Goal: Task Accomplishment & Management: Manage account settings

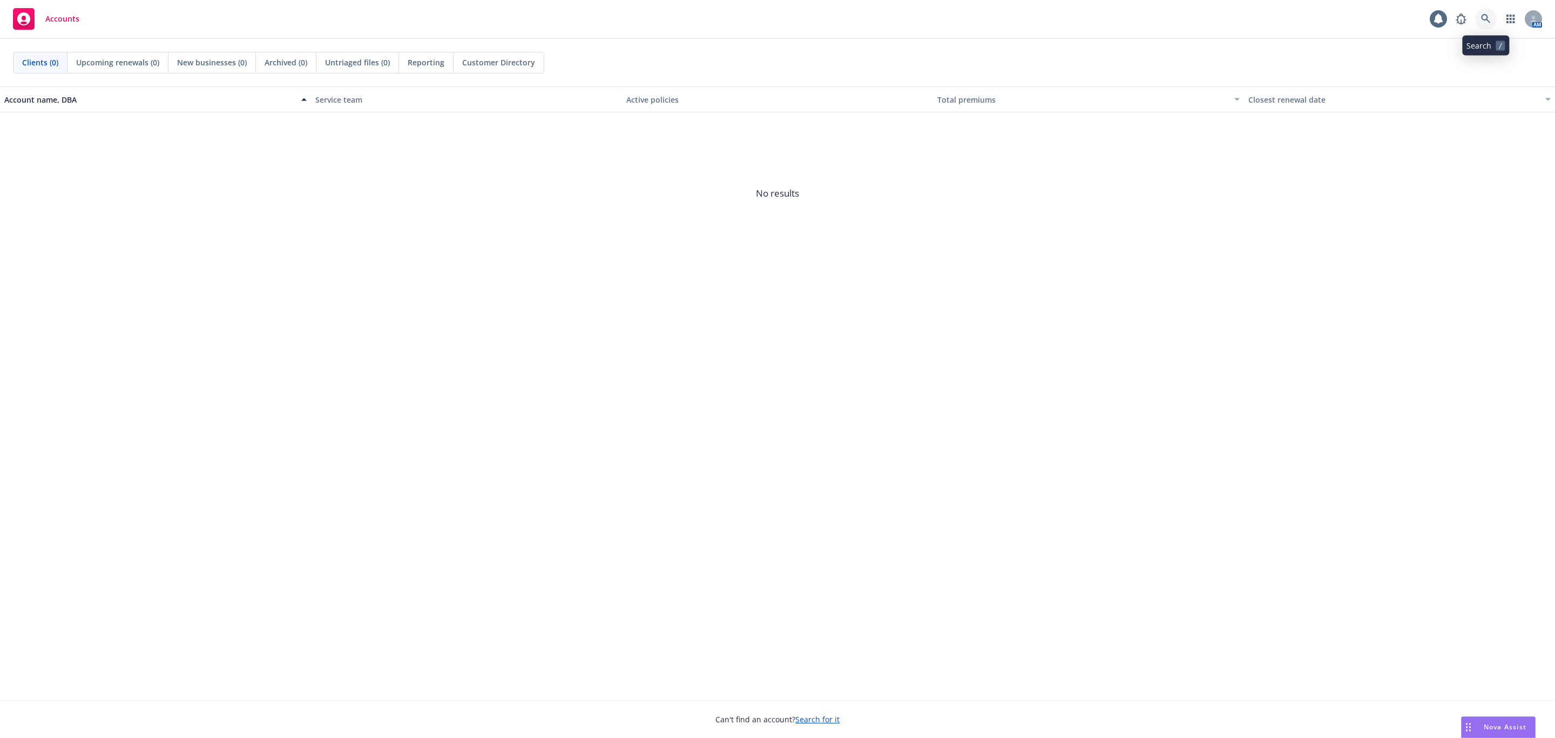
click at [1490, 23] on icon at bounding box center [1486, 19] width 10 height 10
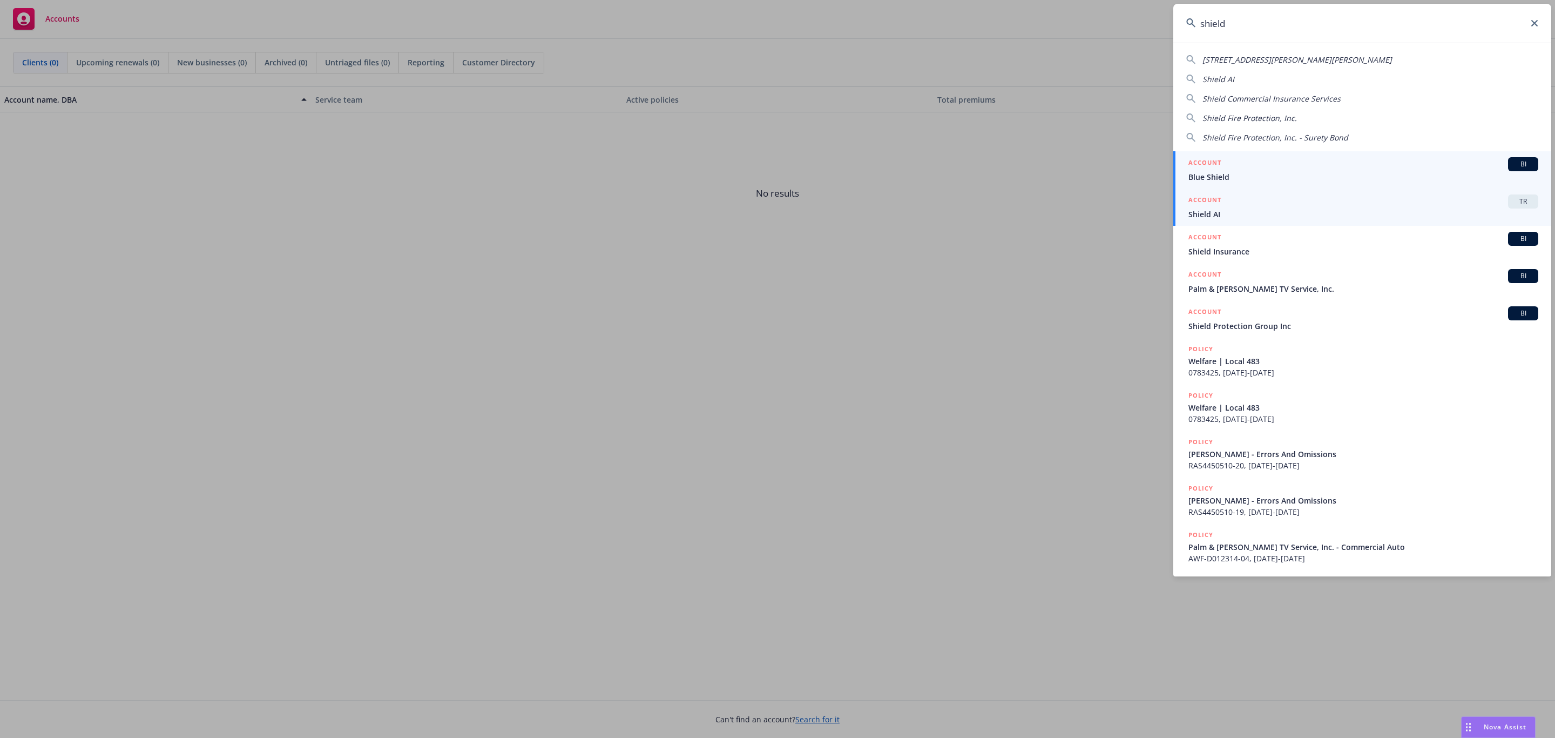
type input "shield"
click at [1272, 214] on span "Shield AI" at bounding box center [1363, 213] width 350 height 11
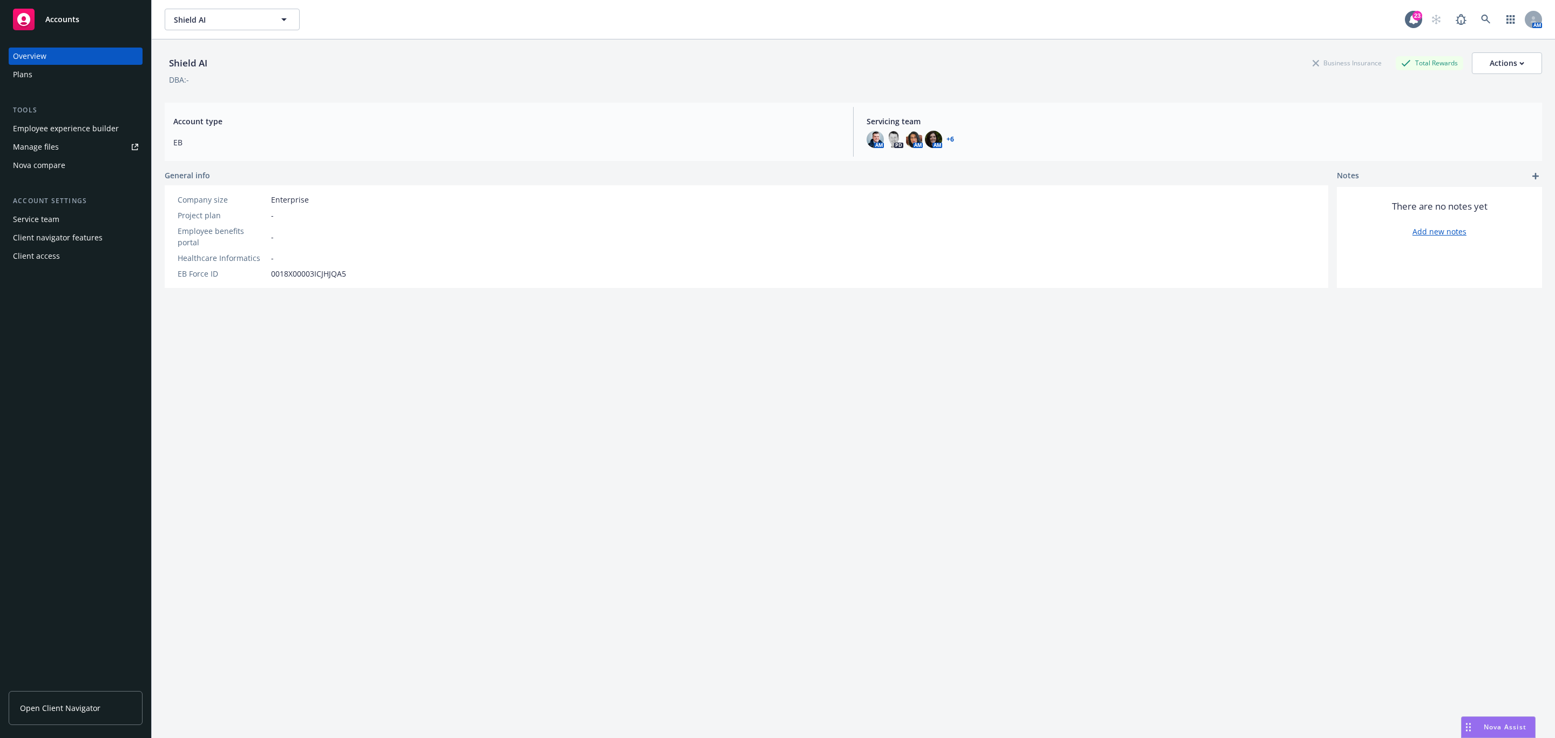
click at [56, 151] on div "Manage files" at bounding box center [36, 146] width 46 height 17
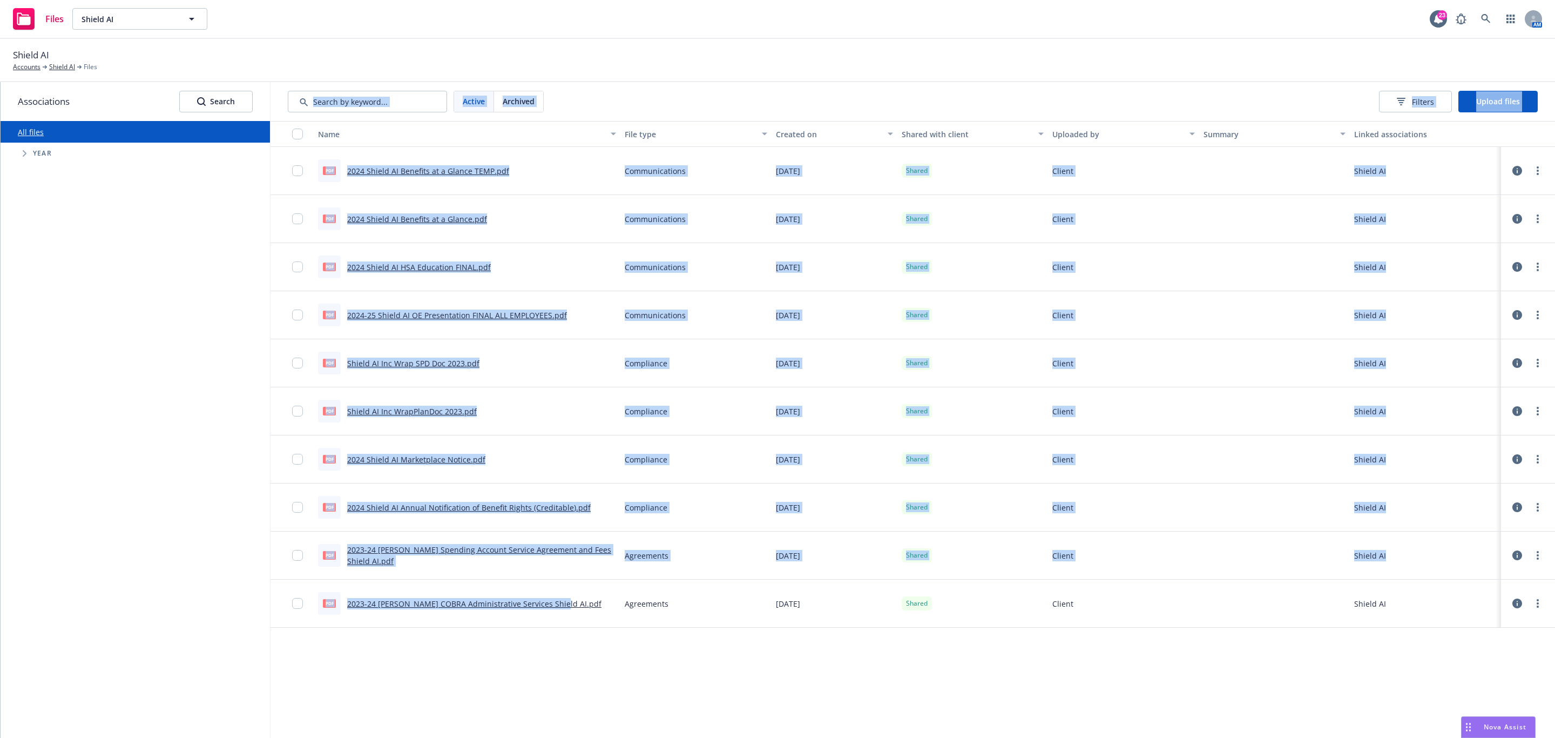
drag, startPoint x: 571, startPoint y: 663, endPoint x: 216, endPoint y: 218, distance: 569.5
click at [216, 218] on div "Associations Search All files Accessibility guide for tree Tree Example. Naviga…" at bounding box center [778, 410] width 1555 height 656
click at [225, 413] on div "All files Accessibility guide for tree Tree Example. Navigate the tree with the…" at bounding box center [135, 429] width 269 height 617
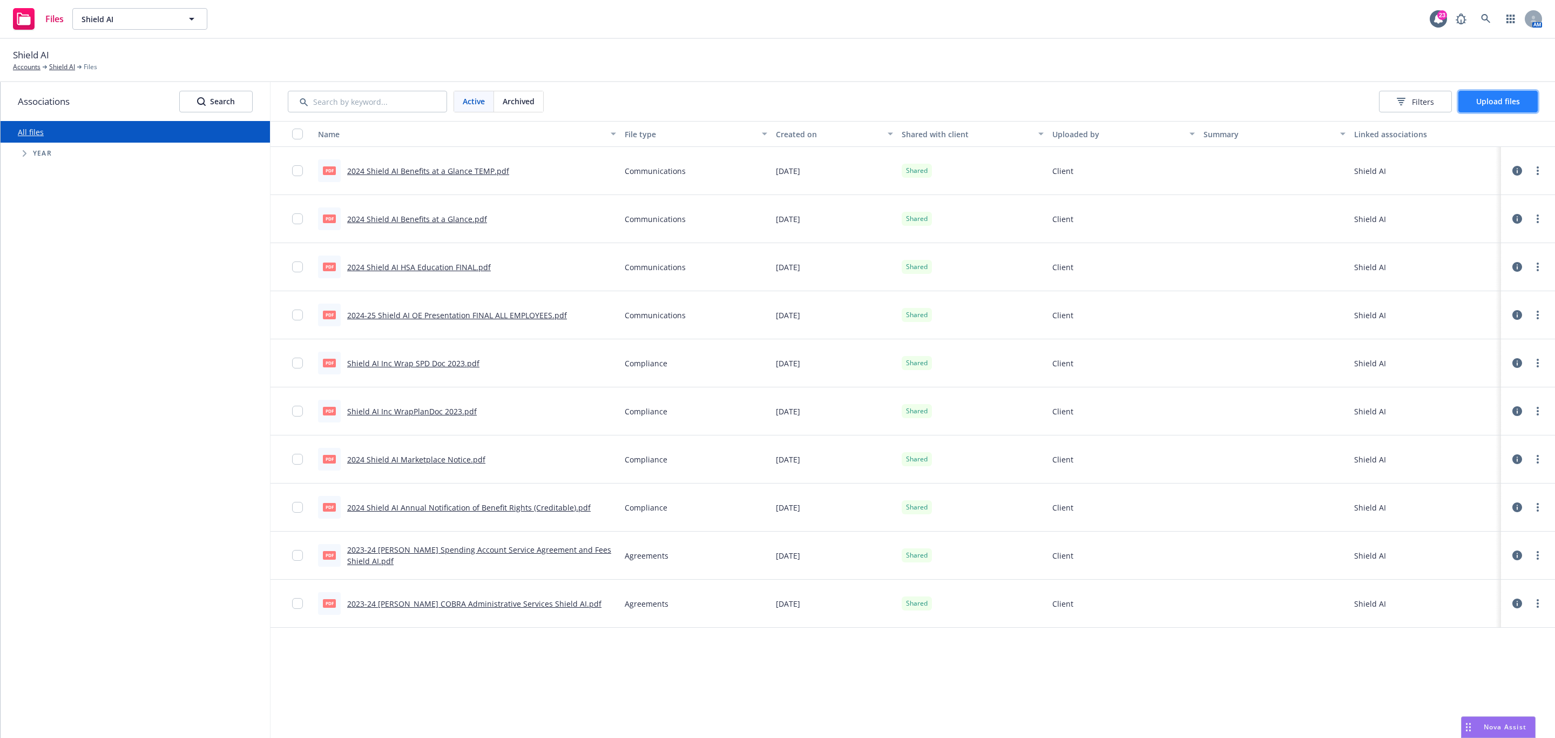
click at [1484, 109] on button "Upload files" at bounding box center [1497, 102] width 79 height 22
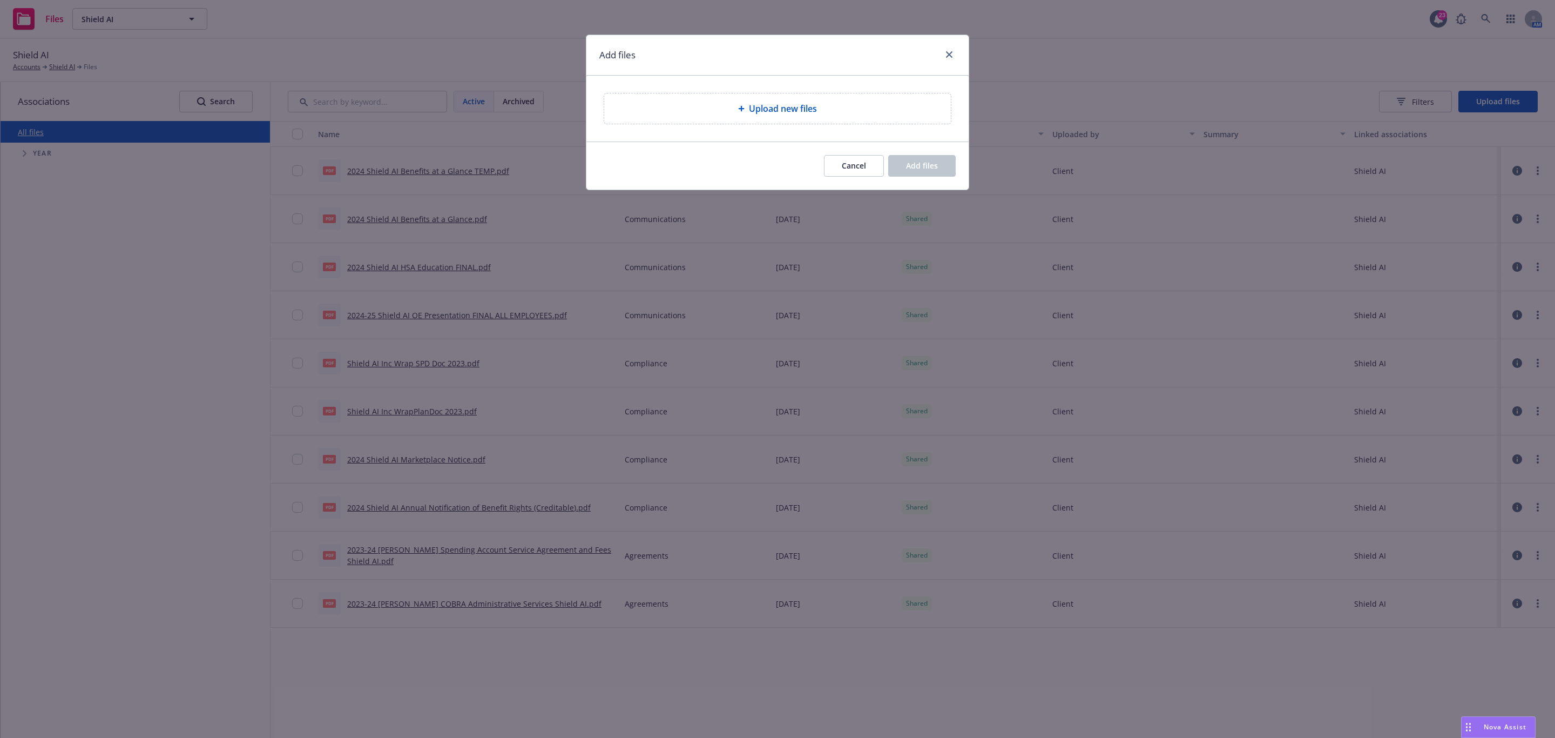
click at [758, 113] on span "Upload new files" at bounding box center [783, 108] width 68 height 13
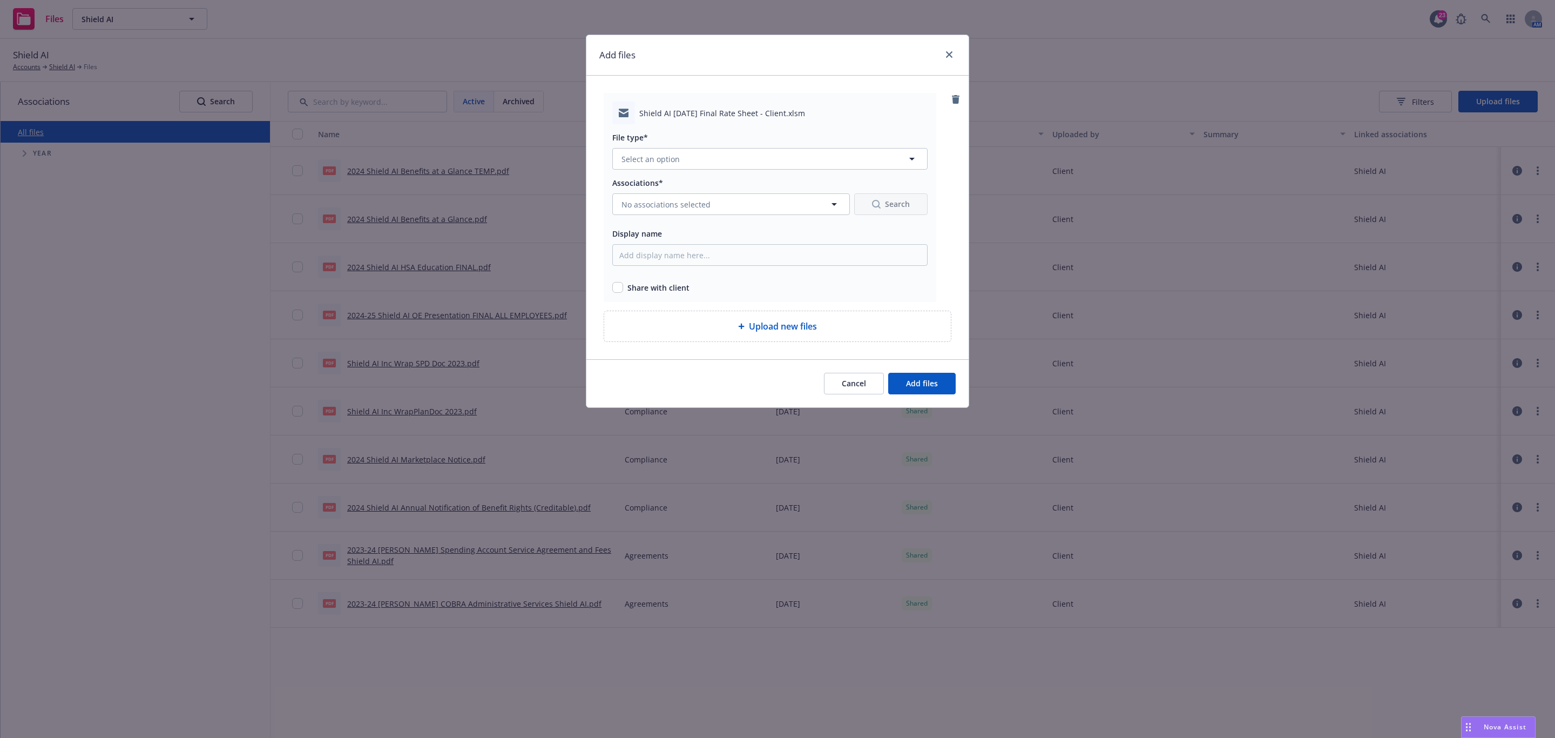
click at [683, 145] on div "File type* Select an option" at bounding box center [769, 150] width 315 height 39
click at [682, 156] on button "Select an option" at bounding box center [769, 159] width 315 height 22
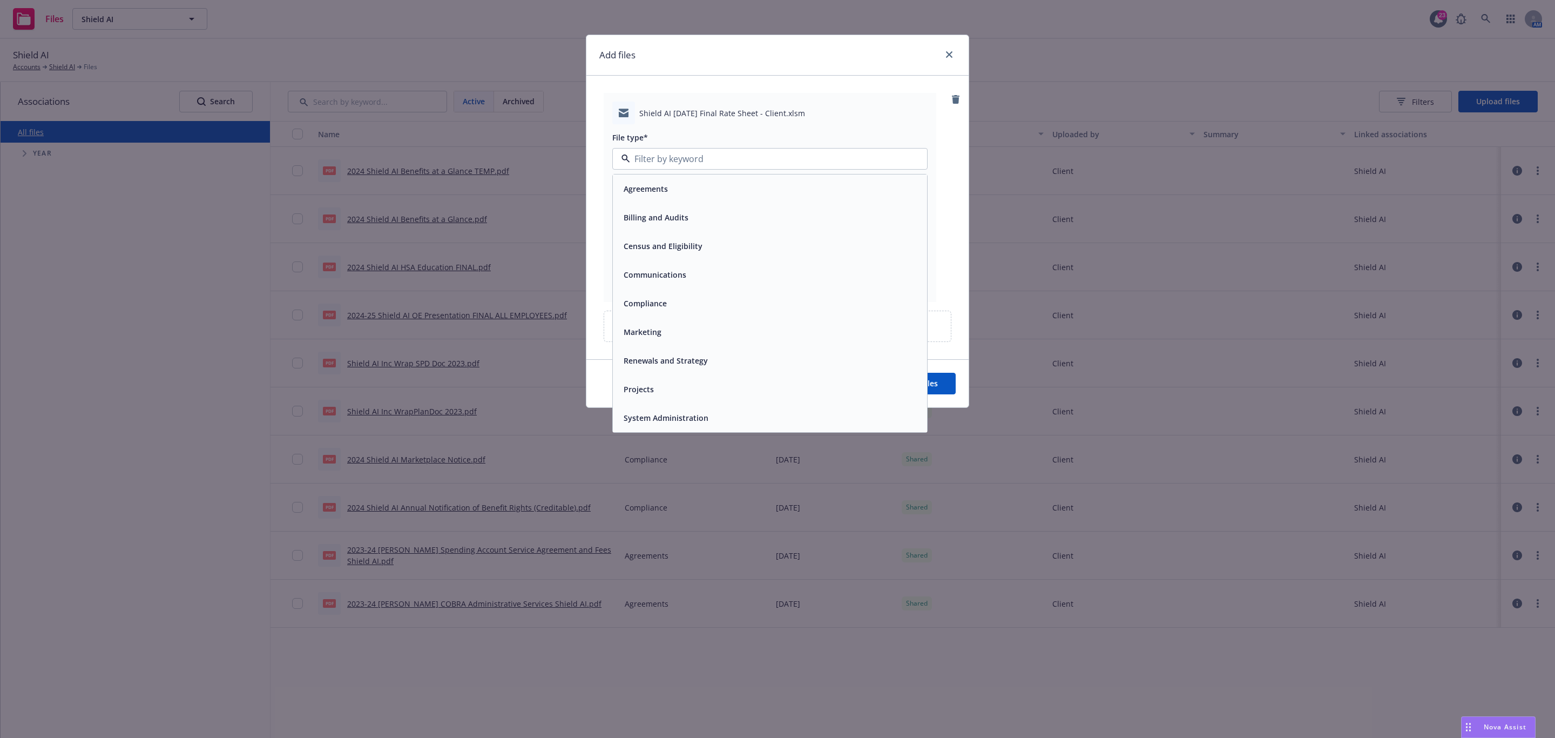
click at [686, 365] on span "Renewals and Strategy" at bounding box center [666, 360] width 84 height 11
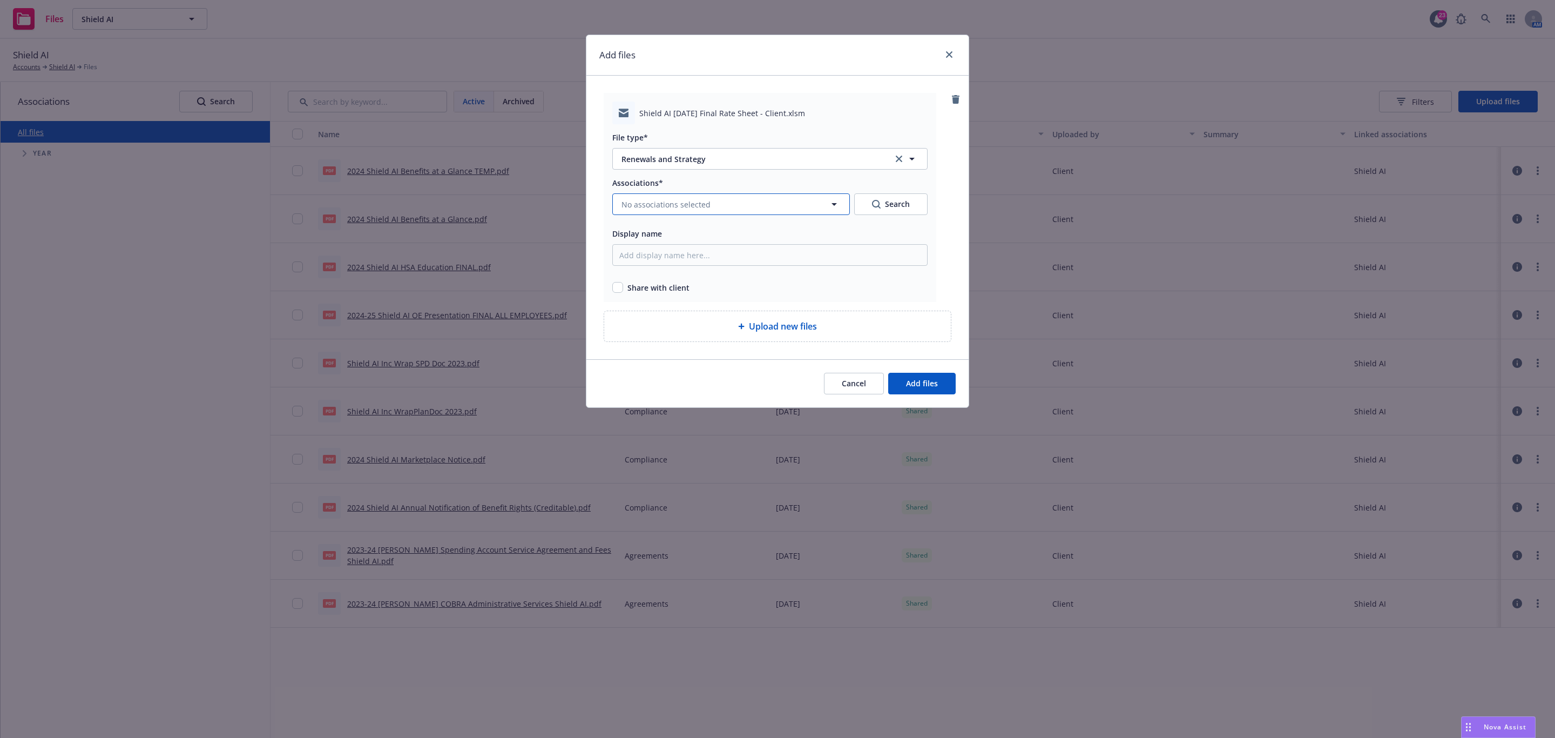
click at [695, 204] on span "No associations selected" at bounding box center [665, 204] width 89 height 11
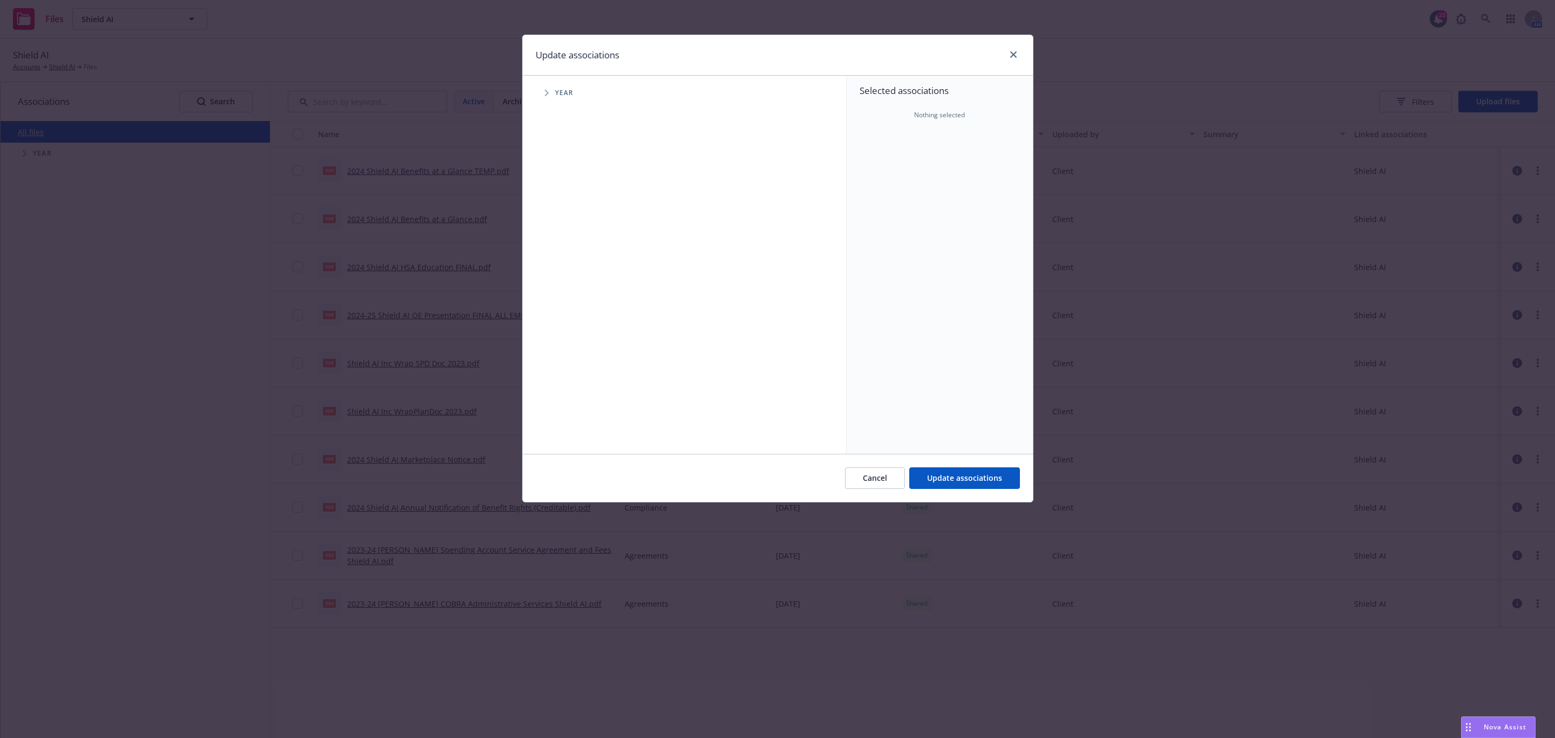
click at [545, 101] on span "Tree Example" at bounding box center [546, 92] width 17 height 17
click at [569, 240] on input "Tree Example" at bounding box center [574, 240] width 11 height 11
checkbox input "true"
click at [941, 490] on div "Cancel Update associations" at bounding box center [778, 478] width 510 height 48
click at [935, 475] on span "Update associations" at bounding box center [964, 477] width 75 height 10
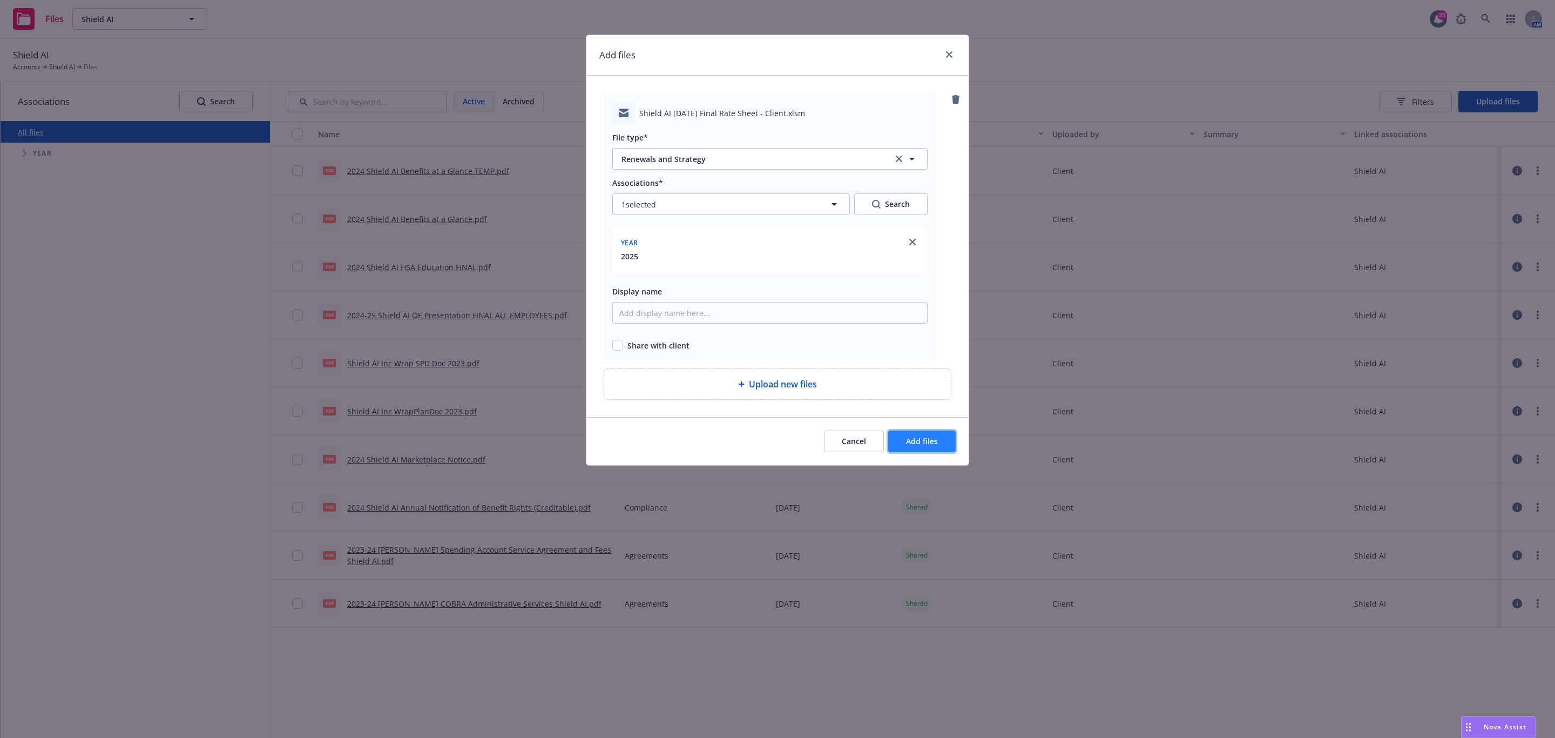
click at [912, 444] on span "Add files" at bounding box center [922, 441] width 32 height 10
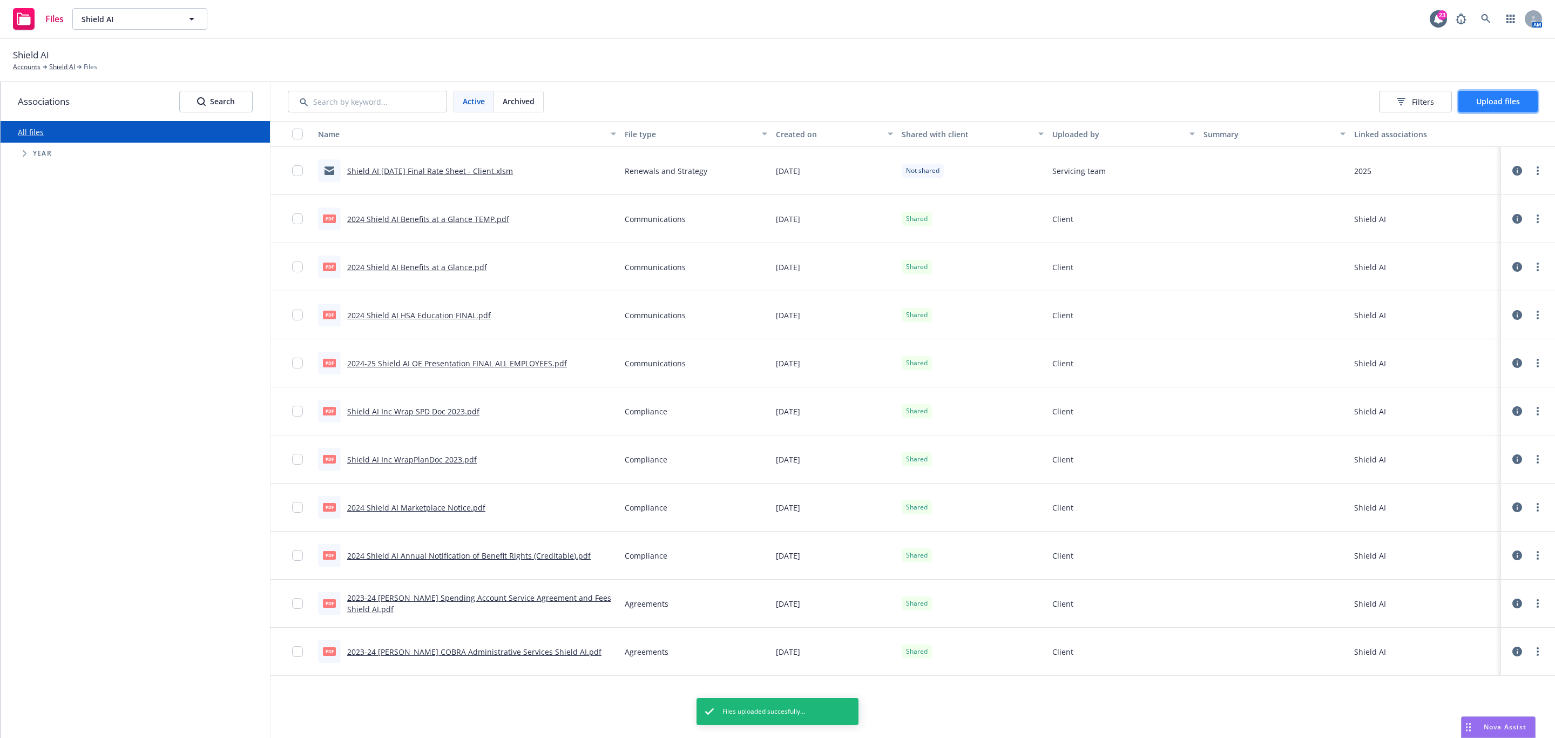
click at [1499, 112] on button "Upload files" at bounding box center [1497, 102] width 79 height 22
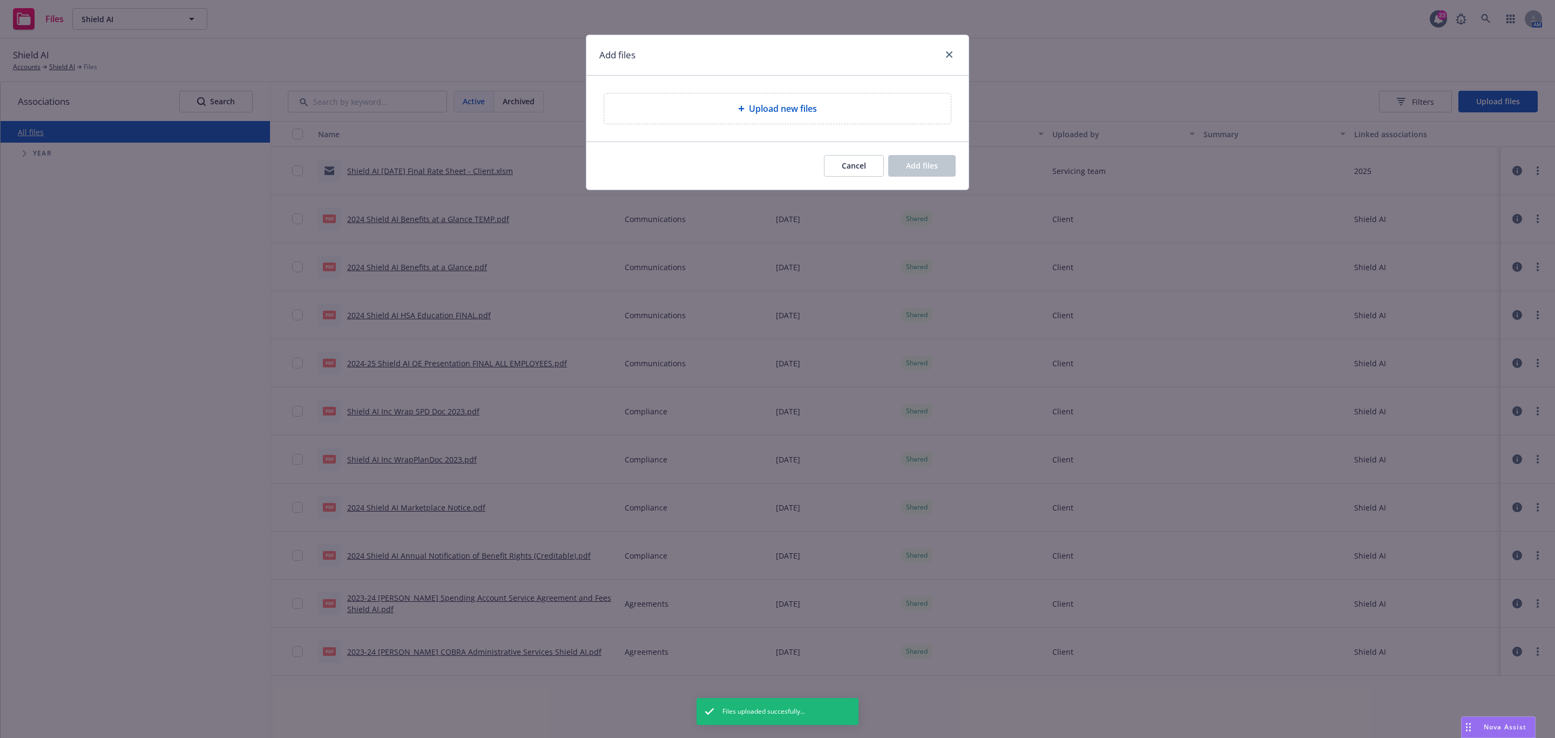
click at [750, 96] on div "Upload new files" at bounding box center [777, 108] width 347 height 30
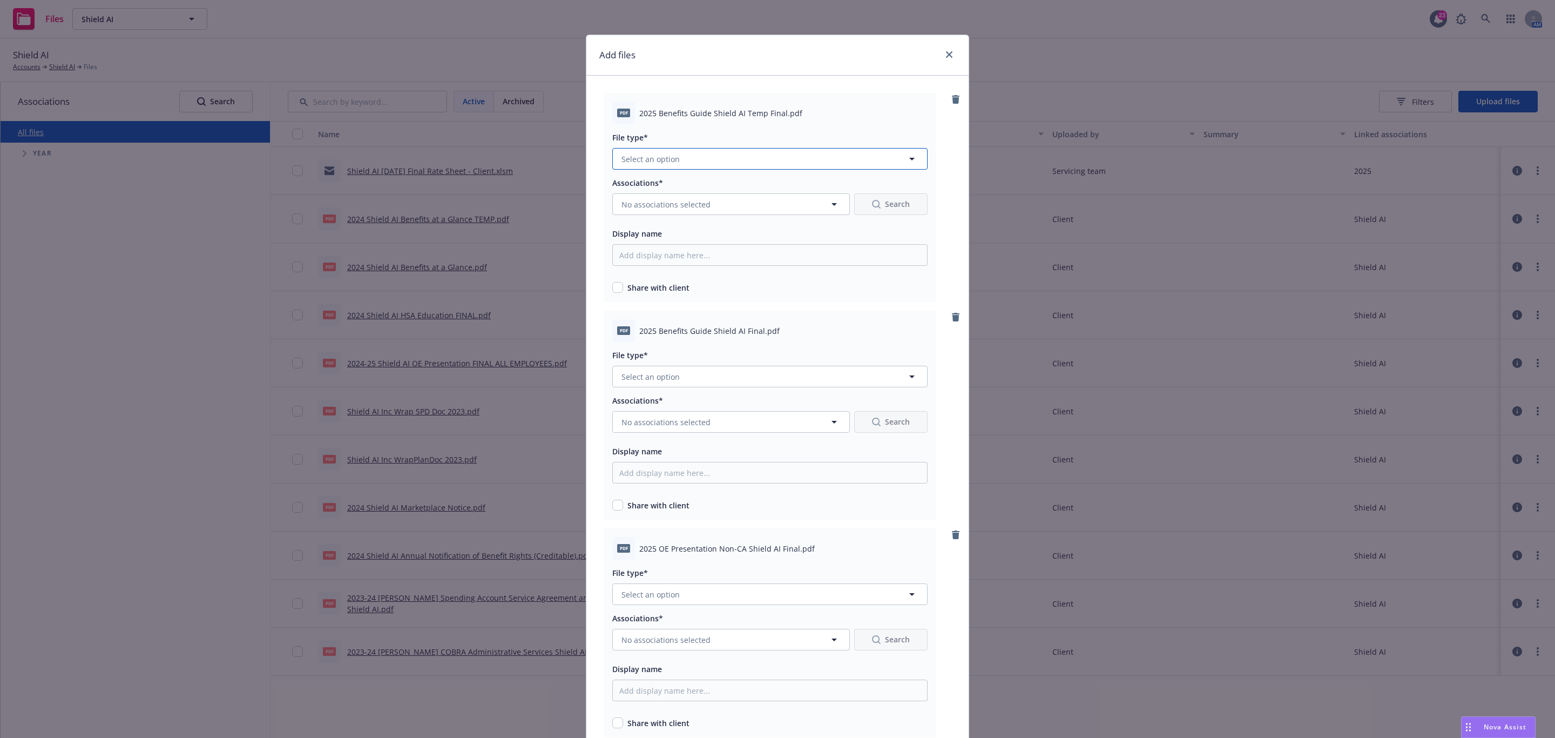
drag, startPoint x: 747, startPoint y: 157, endPoint x: 747, endPoint y: 151, distance: 5.9
click at [747, 156] on button "Select an option" at bounding box center [769, 159] width 315 height 22
click at [716, 272] on div "Communications" at bounding box center [769, 275] width 301 height 16
click at [828, 201] on icon "button" at bounding box center [834, 204] width 13 height 13
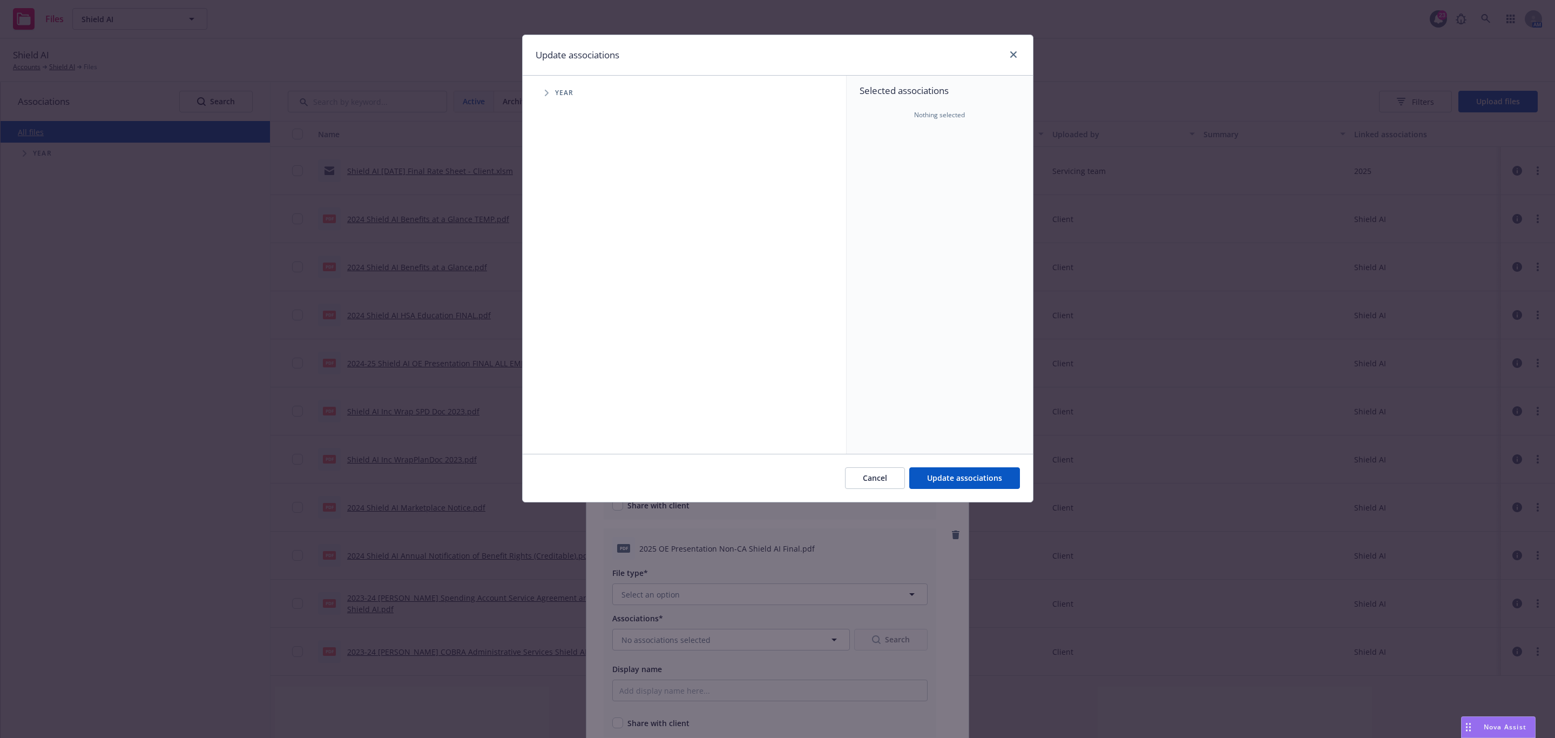
click at [543, 94] on span "Tree Example" at bounding box center [546, 92] width 17 height 17
click at [579, 242] on input "Tree Example" at bounding box center [574, 240] width 11 height 11
checkbox input "true"
click at [992, 472] on button "Update associations" at bounding box center [964, 478] width 111 height 22
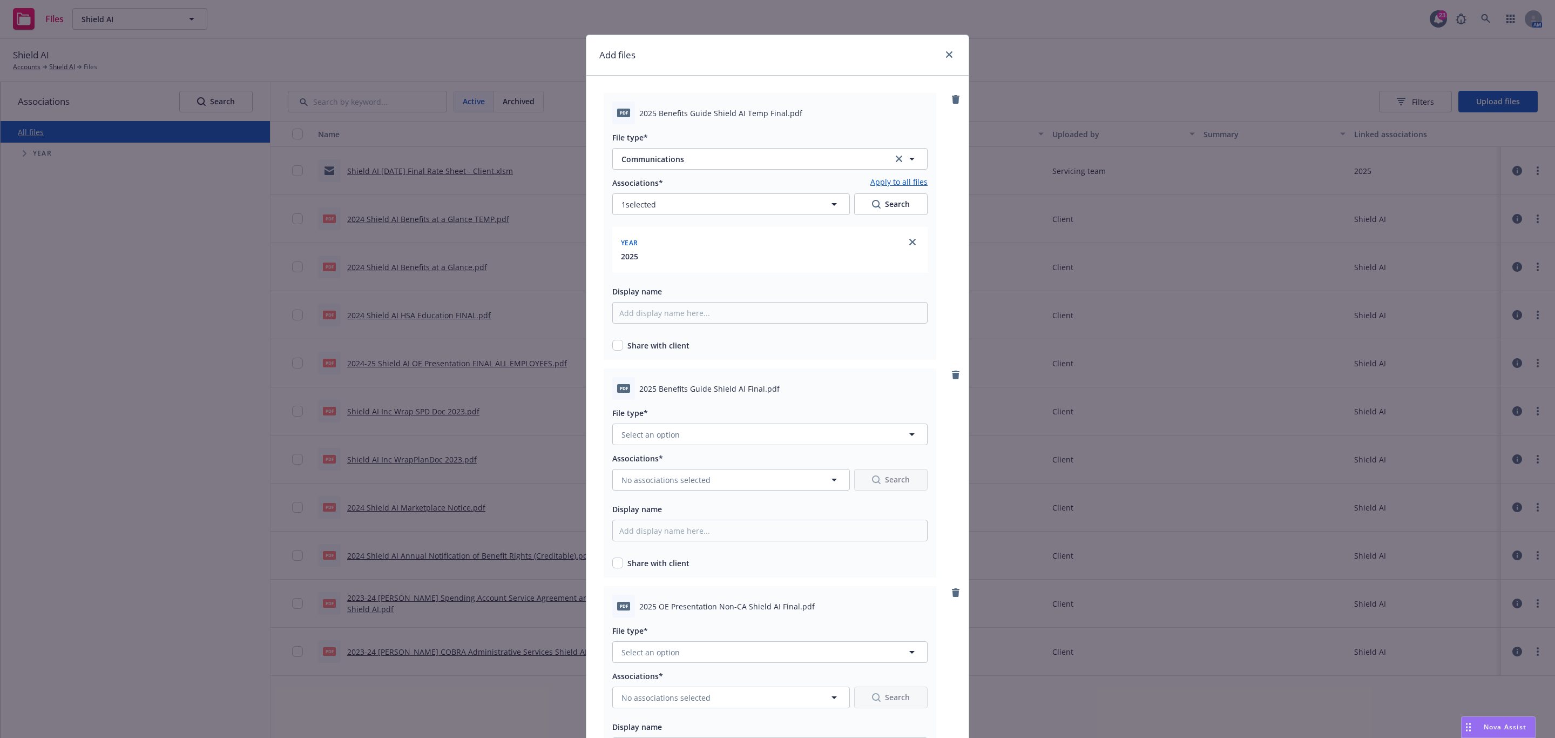
click at [894, 180] on link "Apply to all files" at bounding box center [898, 182] width 57 height 13
click at [778, 431] on button "Select an option" at bounding box center [769, 434] width 315 height 22
click at [671, 560] on div "Communications" at bounding box center [770, 550] width 314 height 29
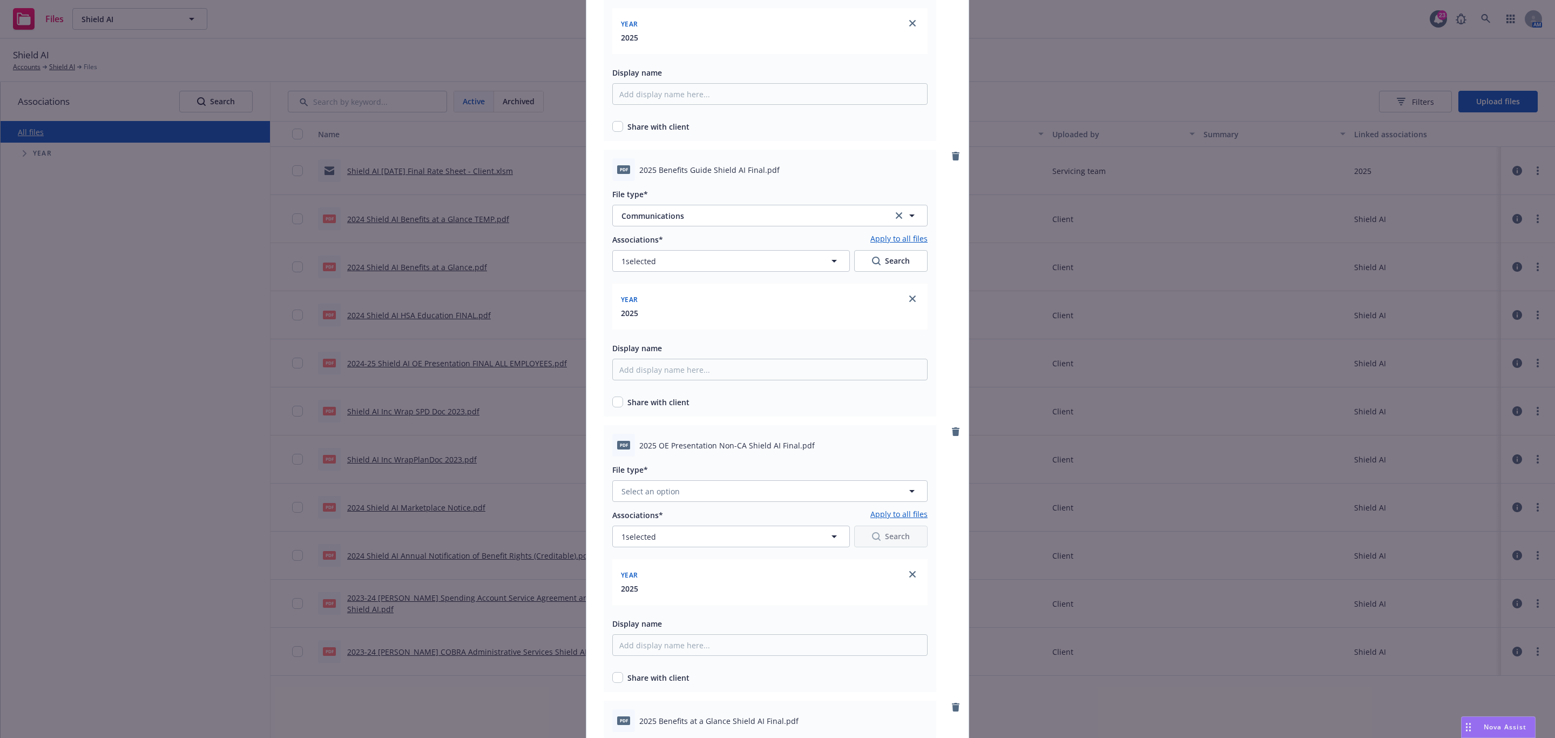
scroll to position [243, 0]
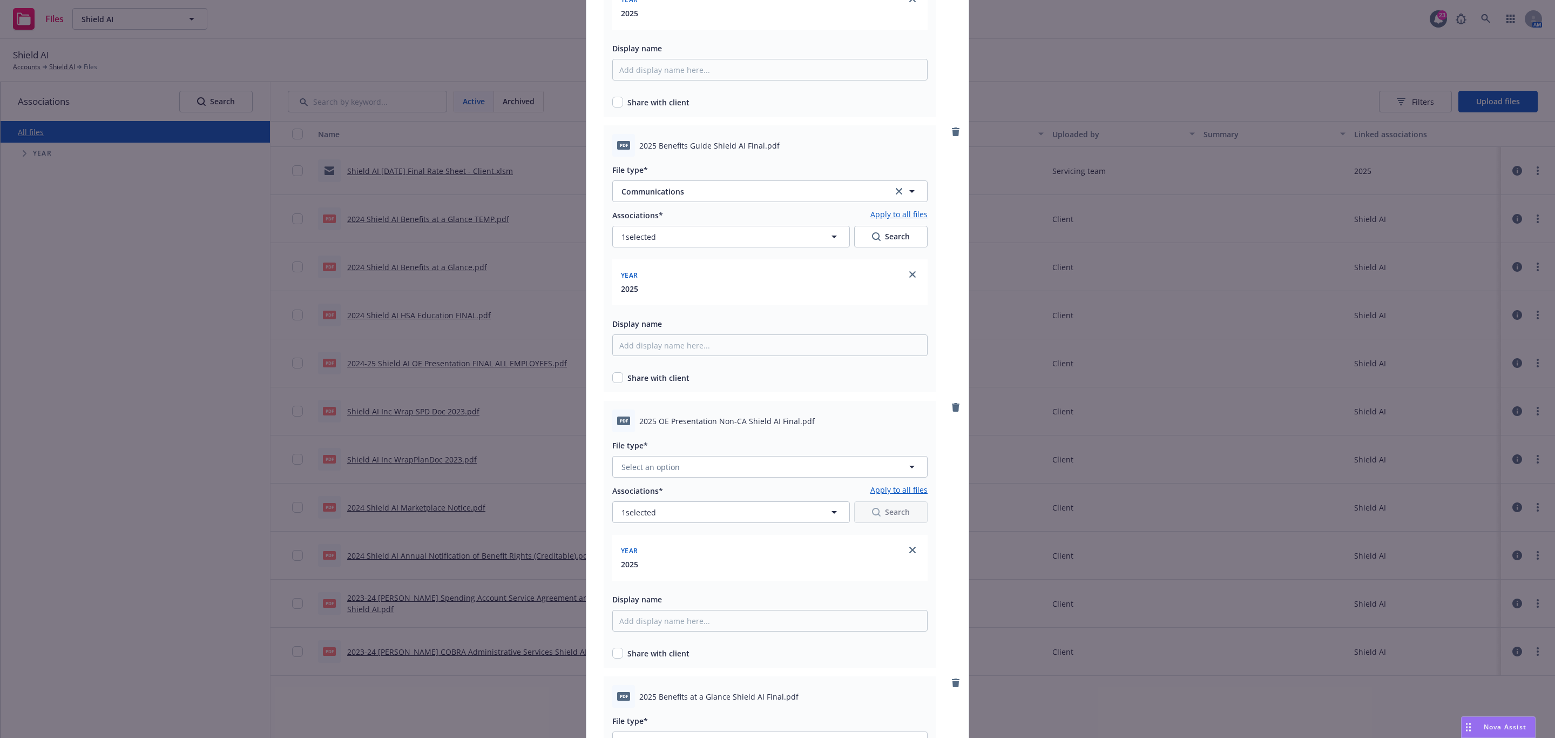
click at [692, 451] on div "File type*" at bounding box center [769, 444] width 315 height 13
click at [693, 464] on button "Select an option" at bounding box center [769, 467] width 315 height 22
click at [675, 290] on span "Communications" at bounding box center [655, 293] width 63 height 11
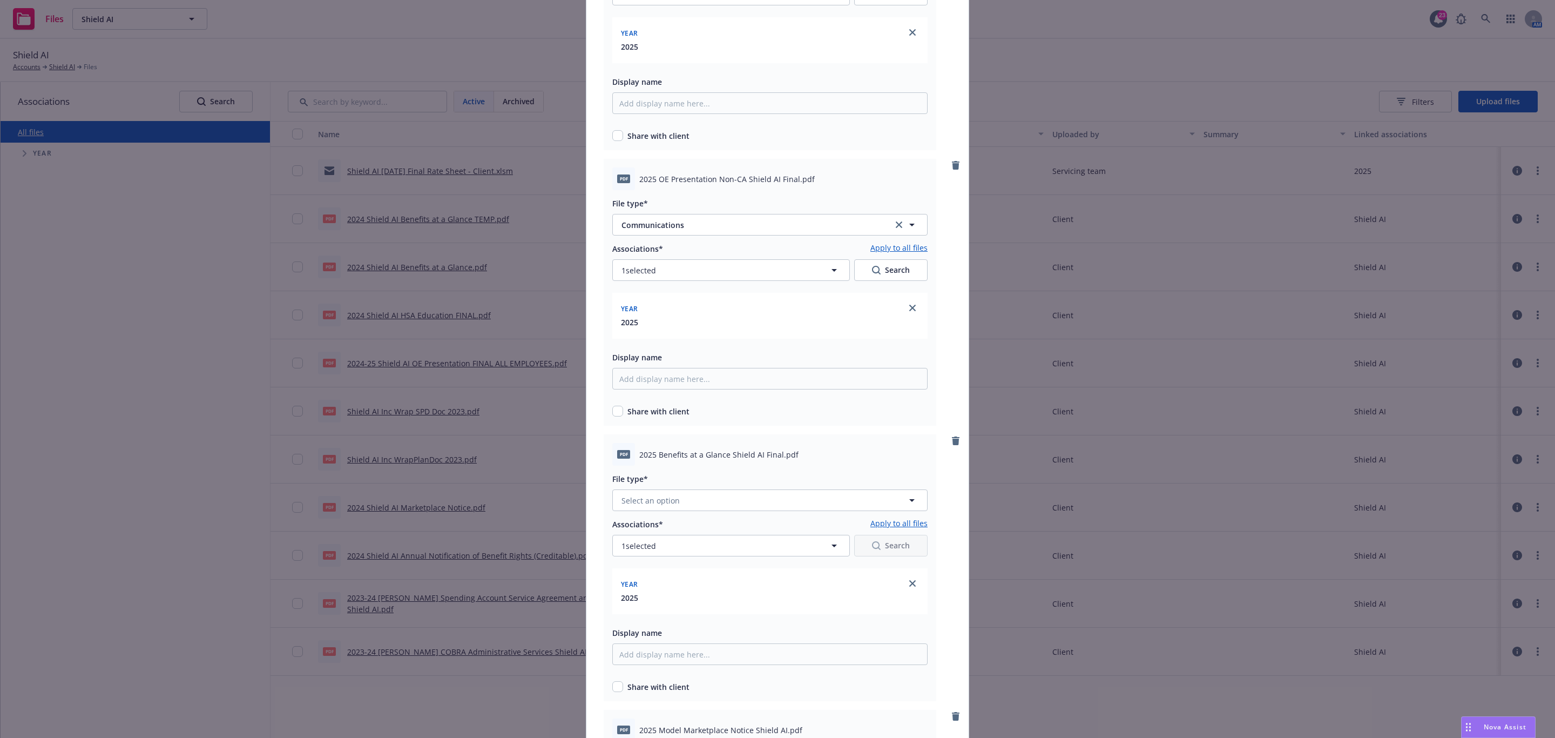
scroll to position [486, 0]
click at [734, 497] on button "Select an option" at bounding box center [769, 499] width 315 height 22
click at [716, 325] on div "Communications" at bounding box center [769, 326] width 301 height 16
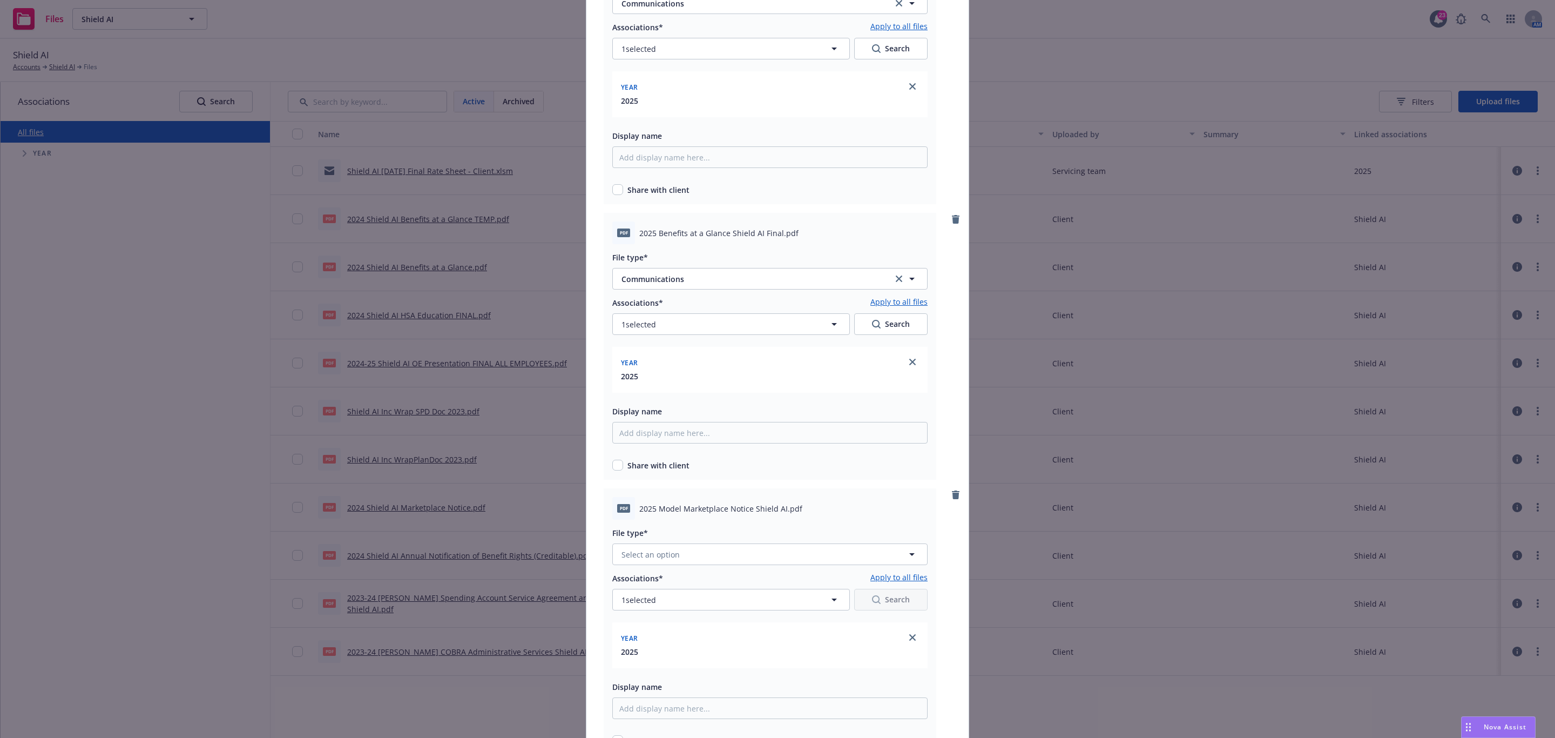
scroll to position [729, 0]
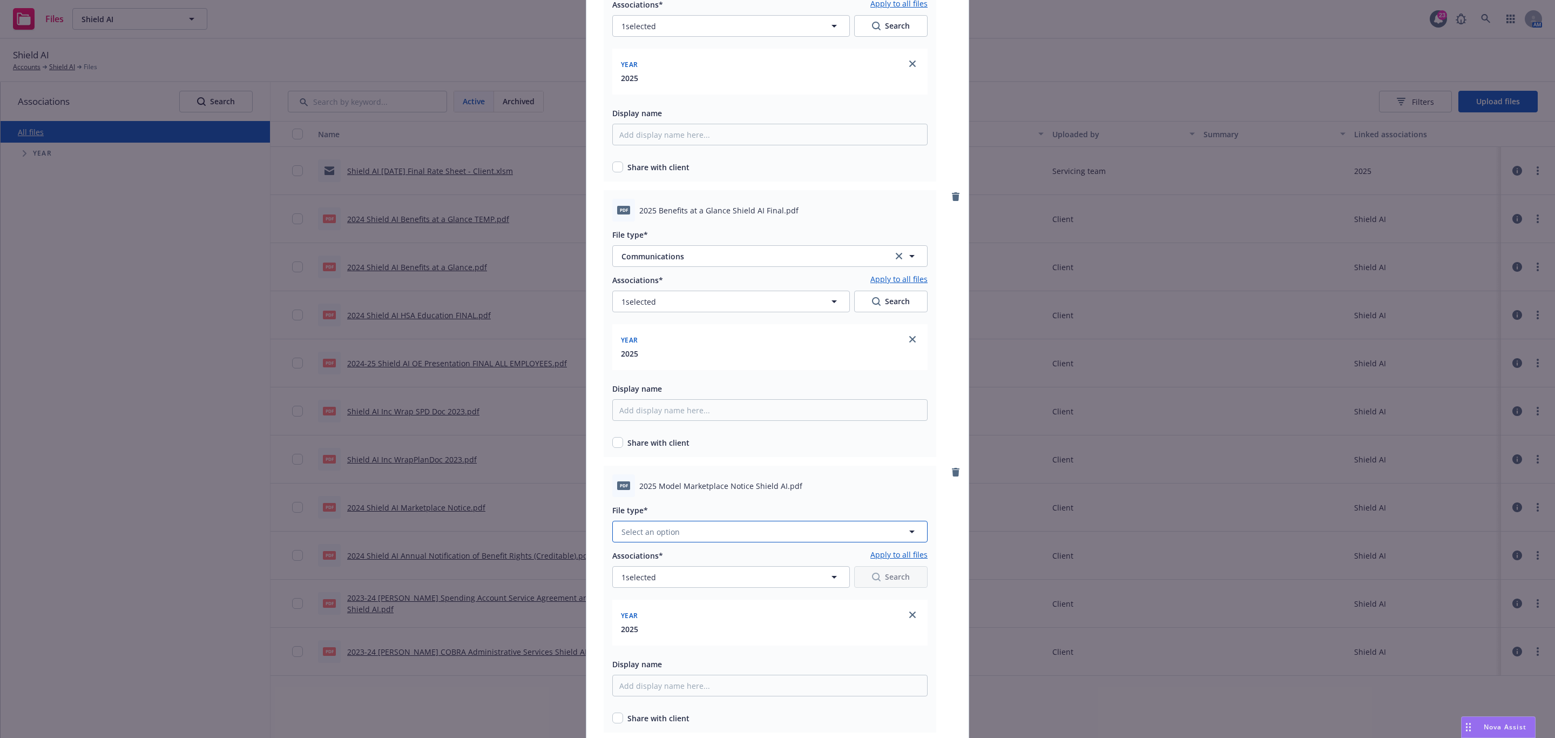
click at [785, 525] on button "Select an option" at bounding box center [769, 532] width 315 height 22
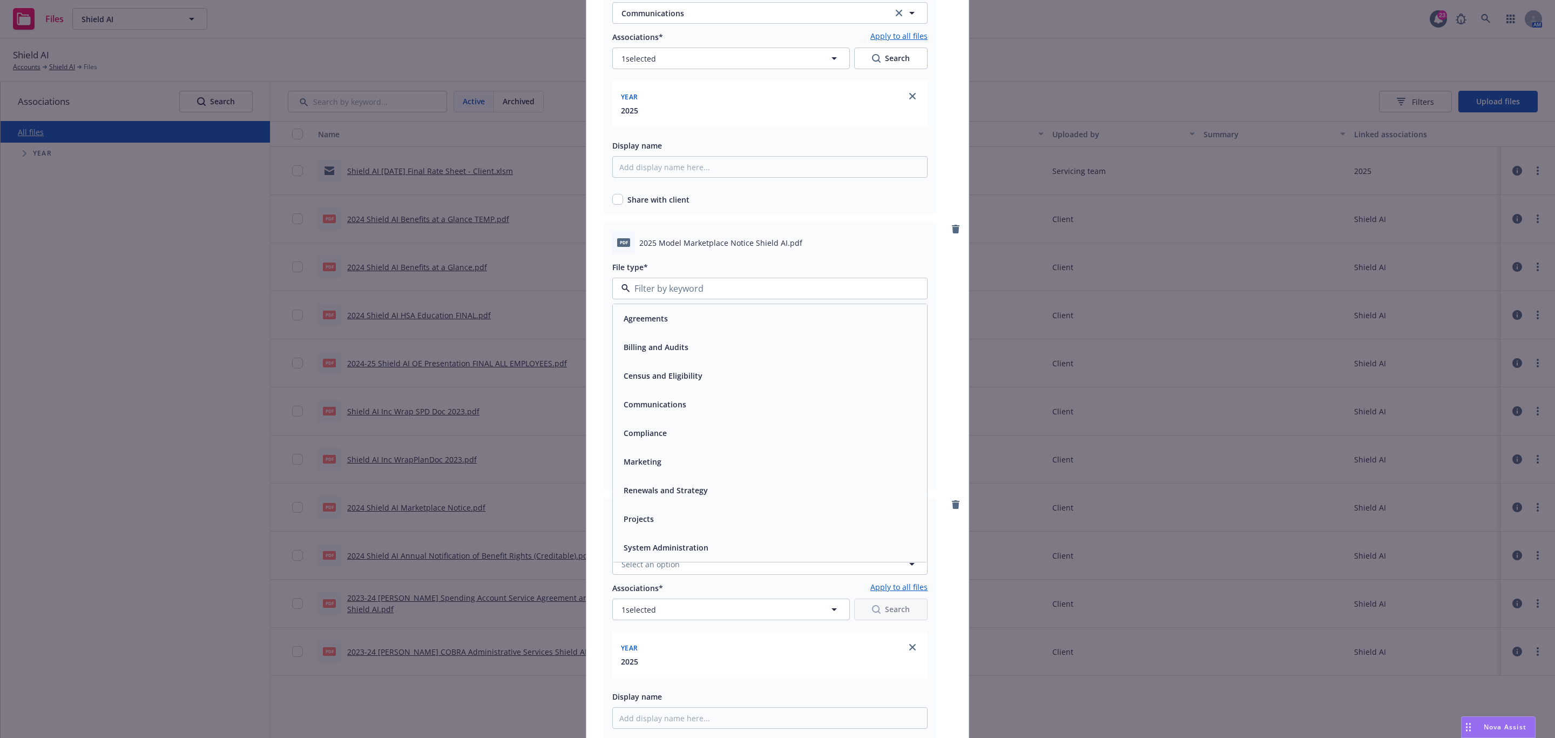
scroll to position [891, 0]
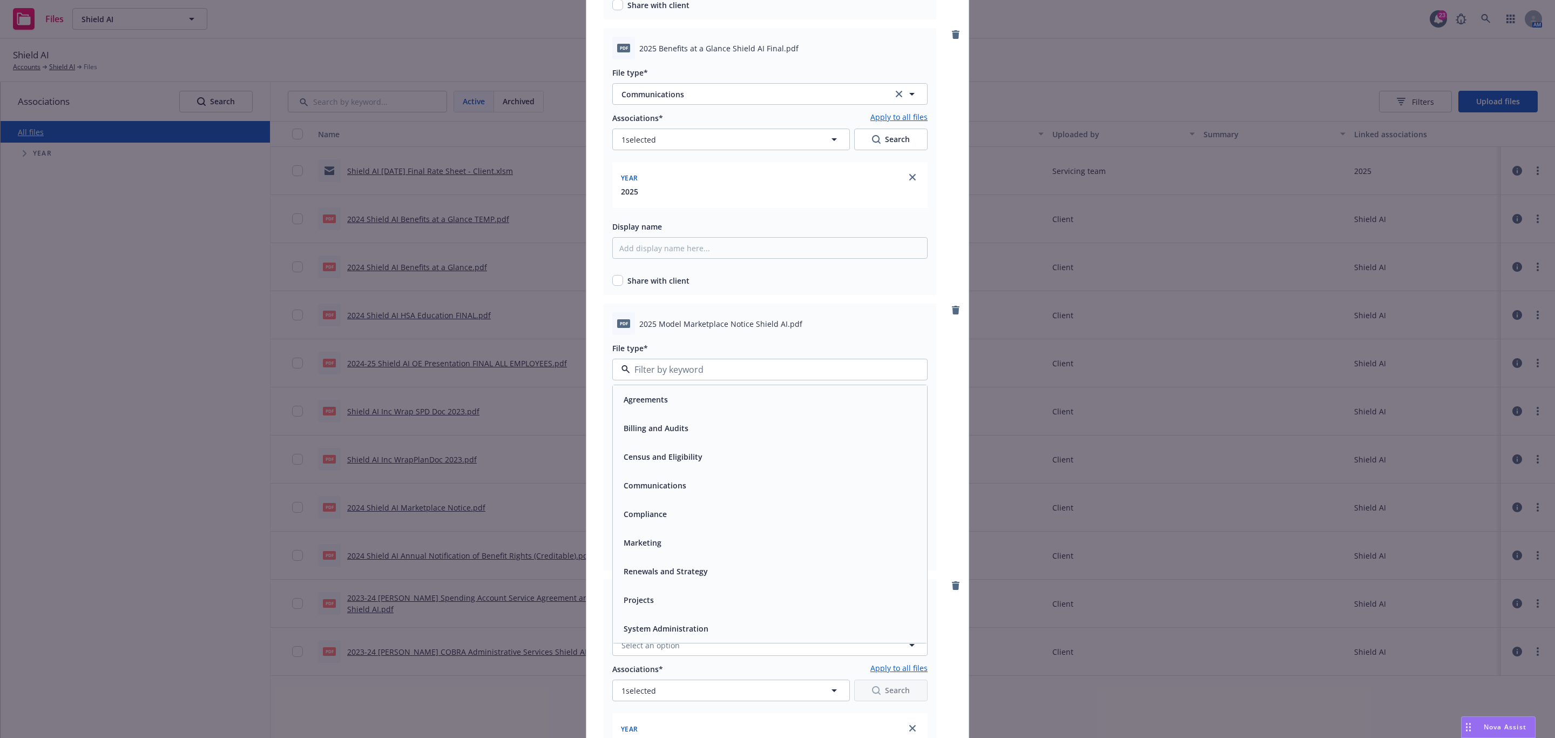
click at [691, 514] on div "Compliance" at bounding box center [769, 514] width 301 height 16
click at [755, 653] on button "Select an option" at bounding box center [769, 645] width 315 height 22
click at [706, 509] on div "Compliance" at bounding box center [770, 500] width 314 height 29
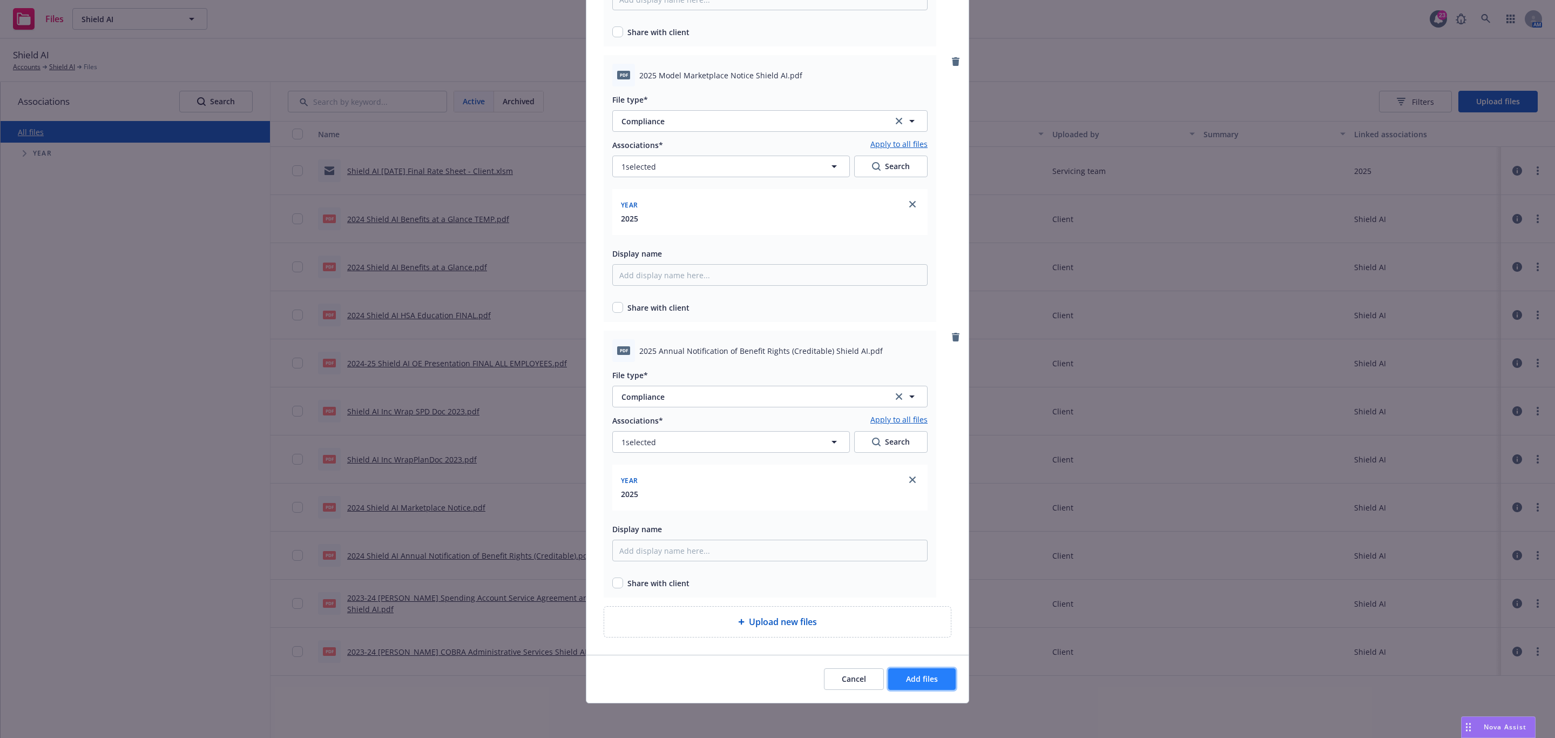
click at [922, 684] on span "Add files" at bounding box center [922, 678] width 32 height 10
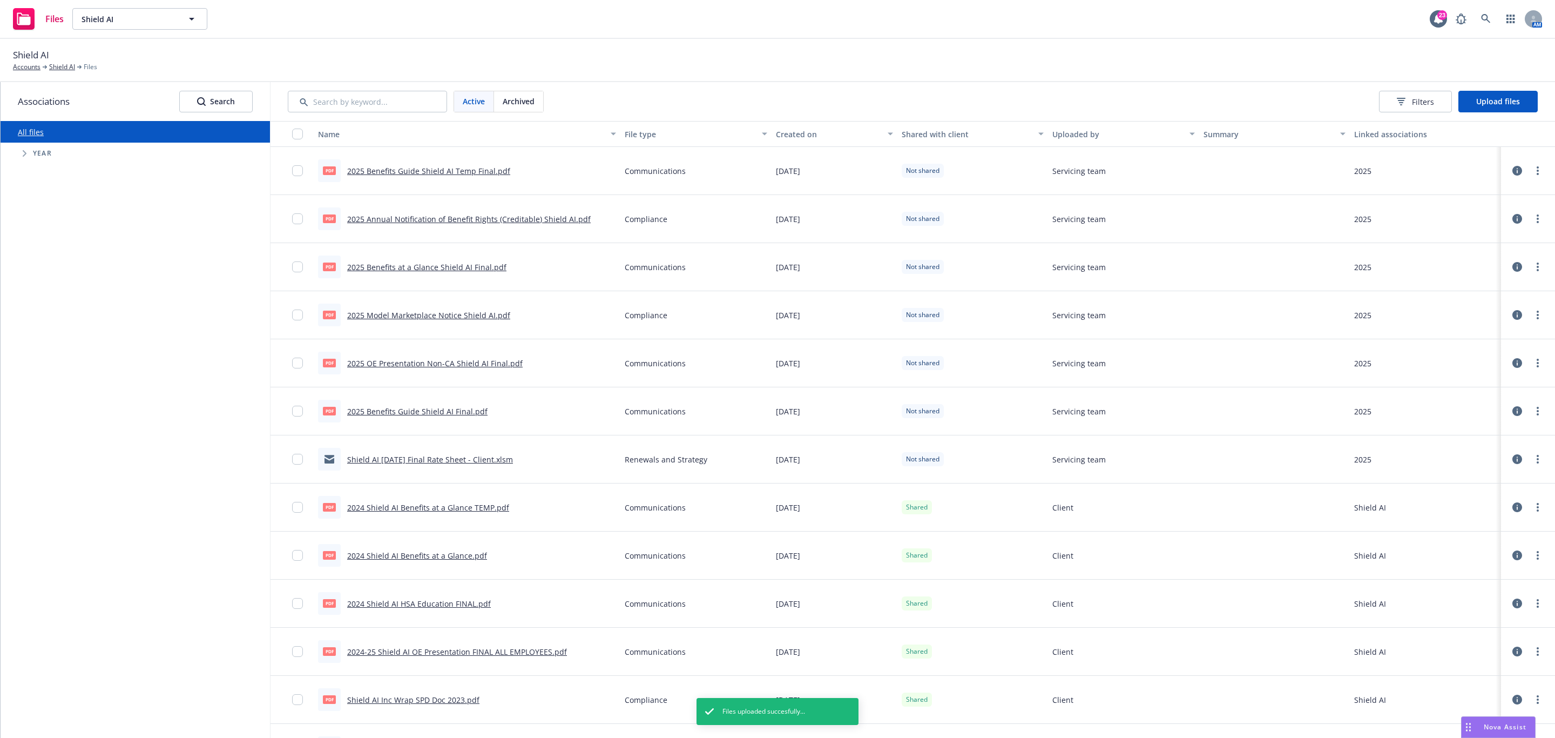
click at [293, 141] on button "button" at bounding box center [292, 134] width 43 height 26
click at [305, 129] on div "button" at bounding box center [300, 134] width 17 height 11
click at [297, 138] on input "checkbox" at bounding box center [297, 134] width 11 height 11
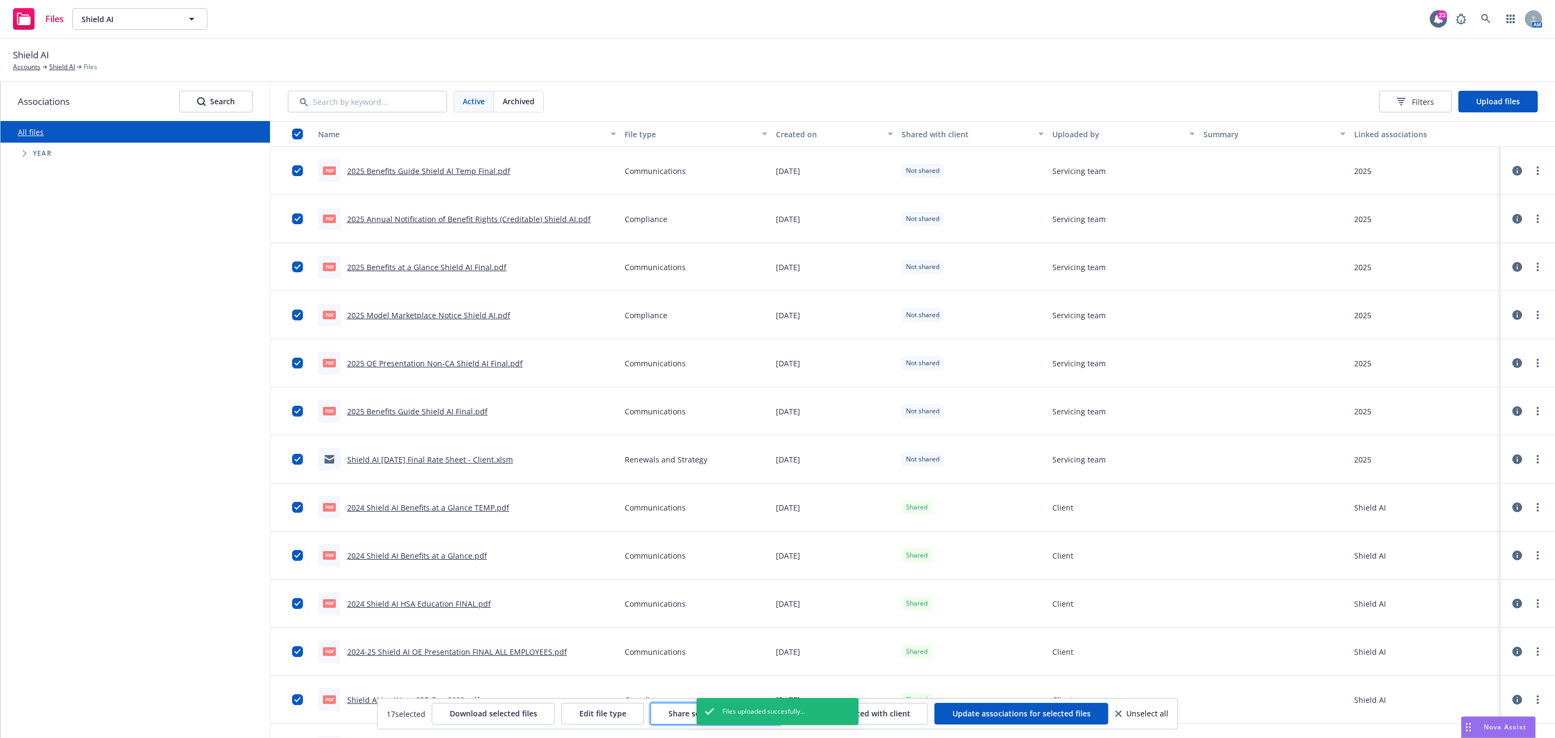
click at [674, 718] on span "Share selected with client" at bounding box center [715, 713] width 95 height 10
